Goal: Transaction & Acquisition: Book appointment/travel/reservation

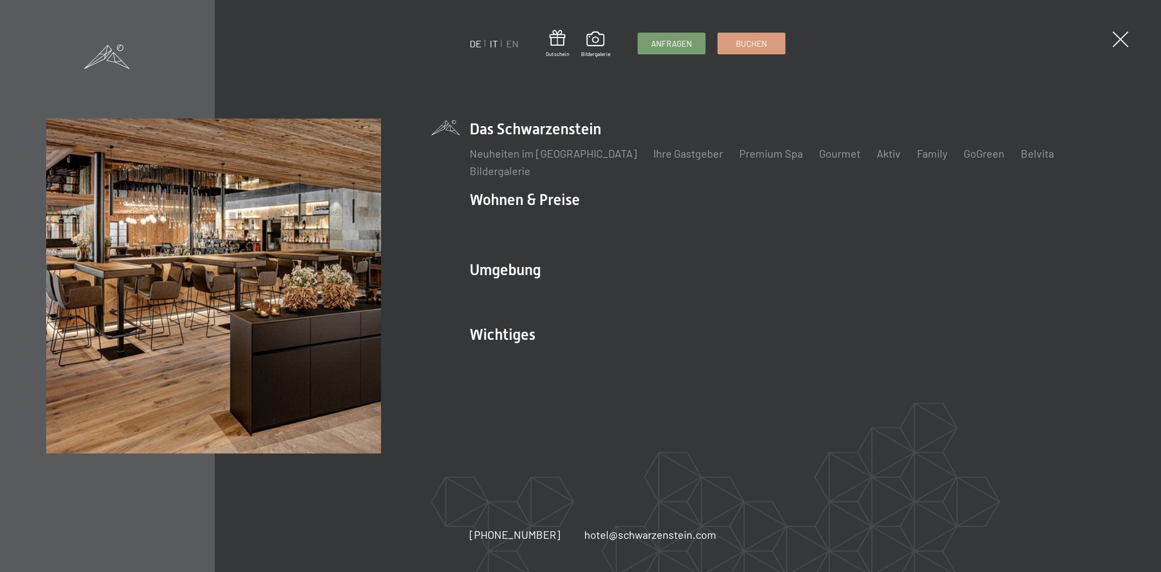
click at [491, 43] on link "IT" at bounding box center [494, 43] width 8 height 12
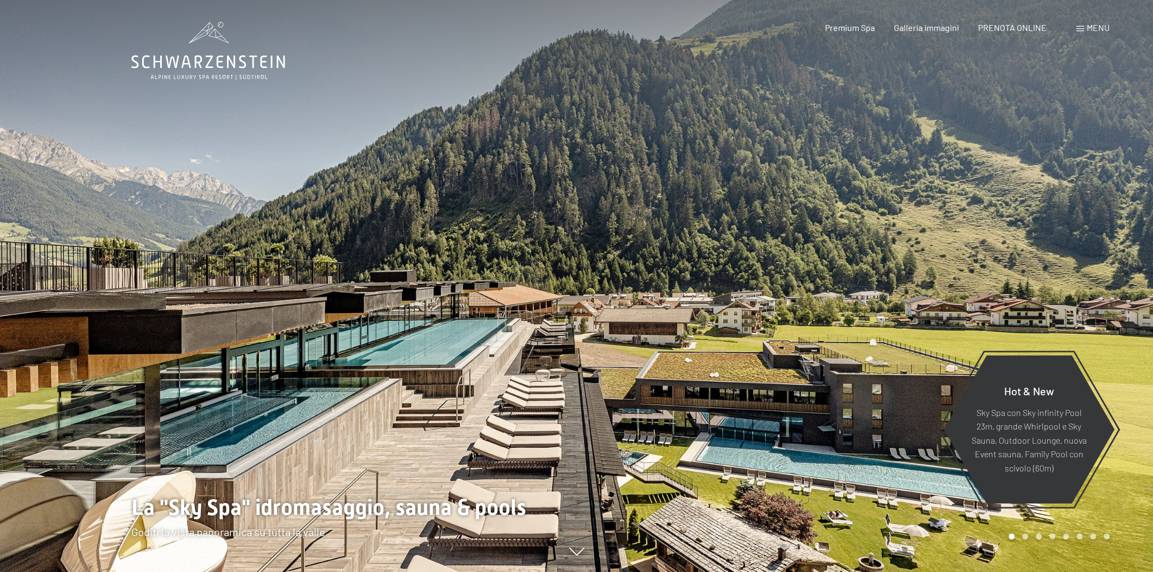
click at [1093, 29] on span "Menu" at bounding box center [1098, 27] width 23 height 10
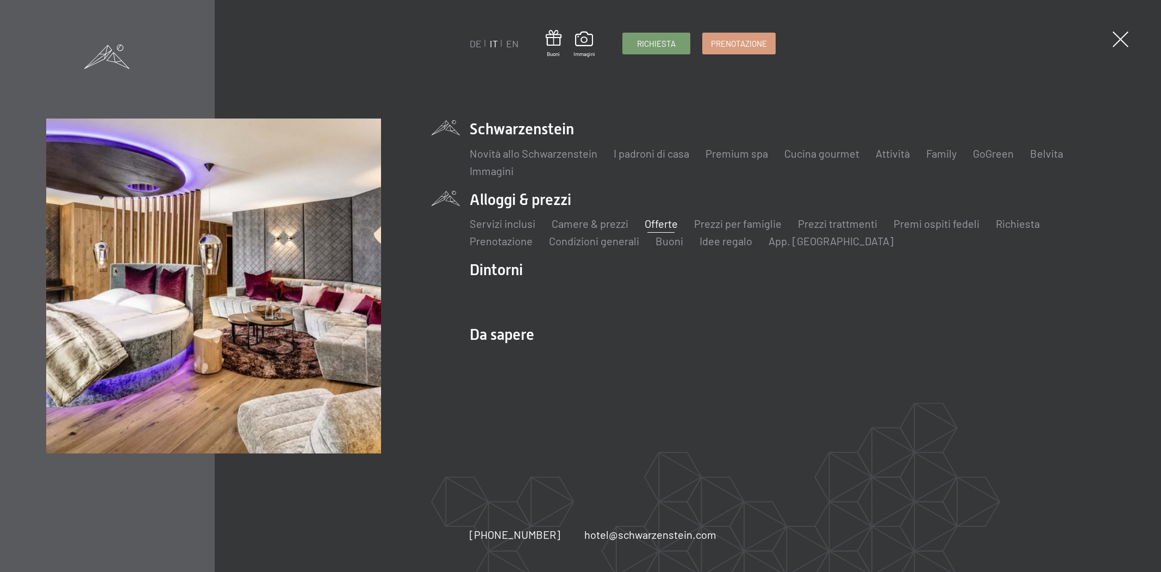
click at [665, 227] on link "Offerte" at bounding box center [660, 223] width 33 height 13
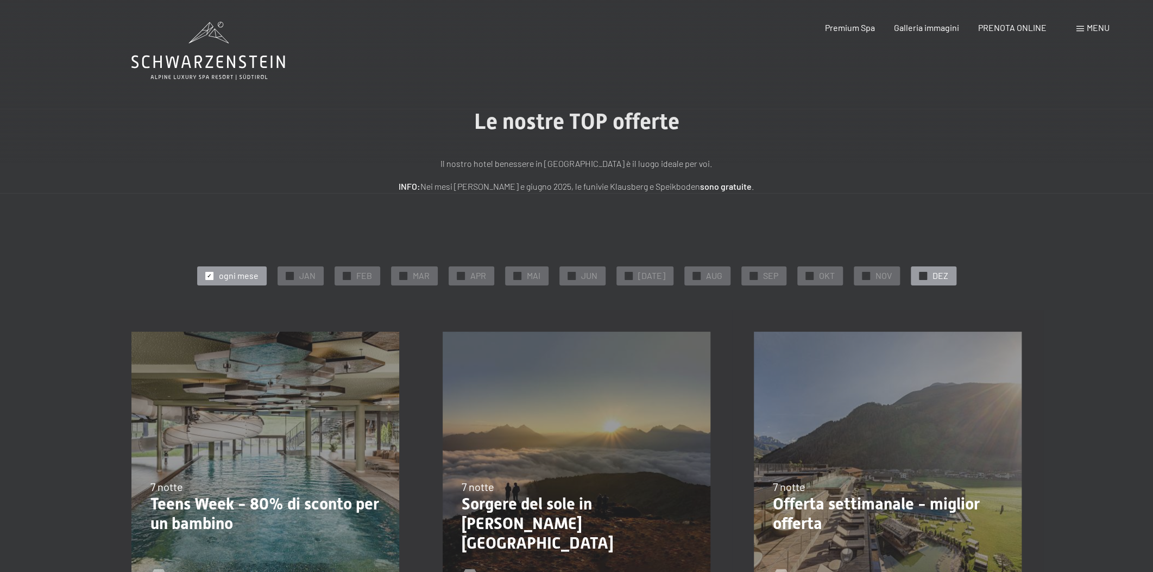
click at [936, 277] on span "DEZ" at bounding box center [941, 275] width 16 height 12
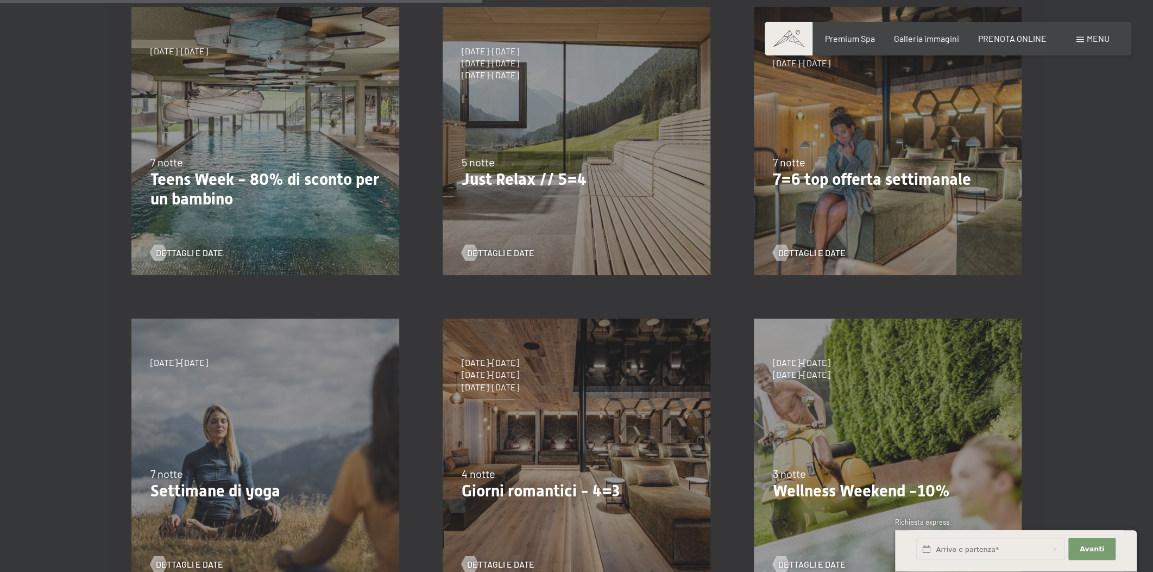
scroll to position [658, 0]
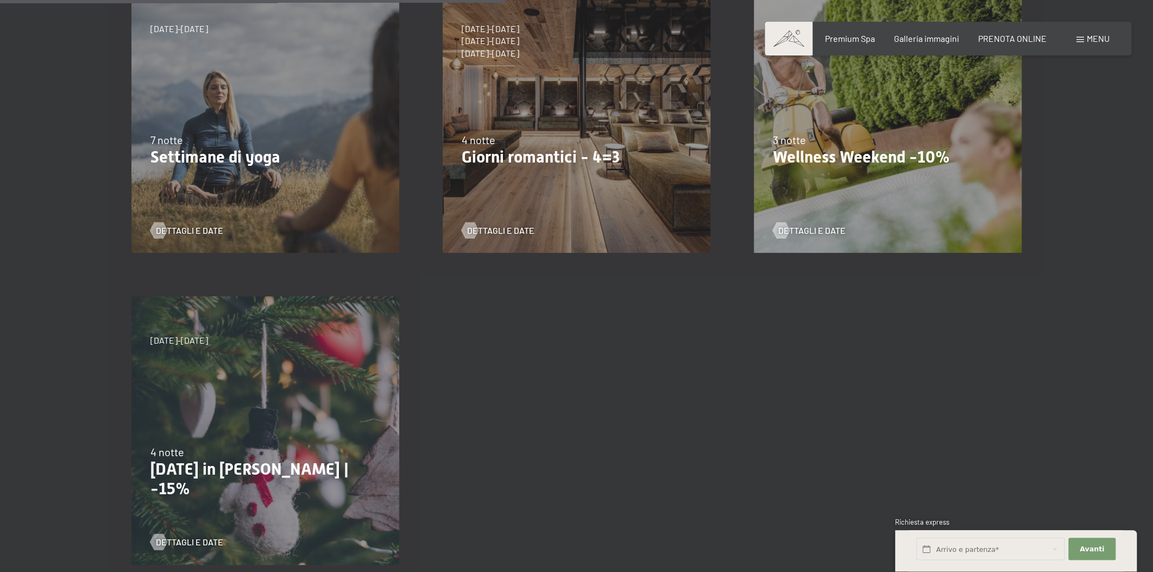
click at [247, 421] on div "[DATE]-[DATE] 4 notte [DATE] in [PERSON_NAME] | -15% Dettagli e Date" at bounding box center [265, 429] width 311 height 311
click at [218, 536] on span "Dettagli e Date" at bounding box center [200, 542] width 67 height 12
